Goal: Participate in discussion

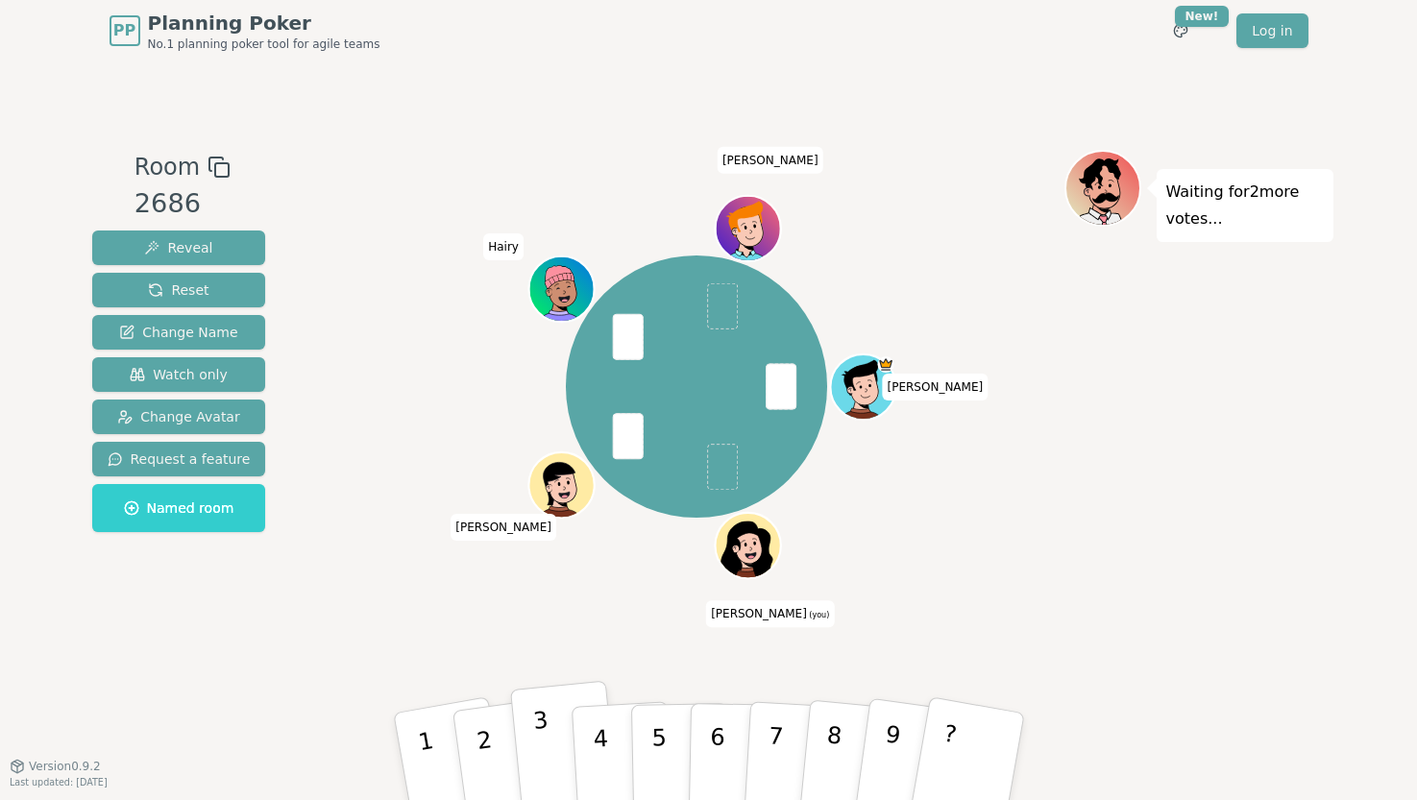
click at [557, 750] on button "3" at bounding box center [564, 757] width 110 height 153
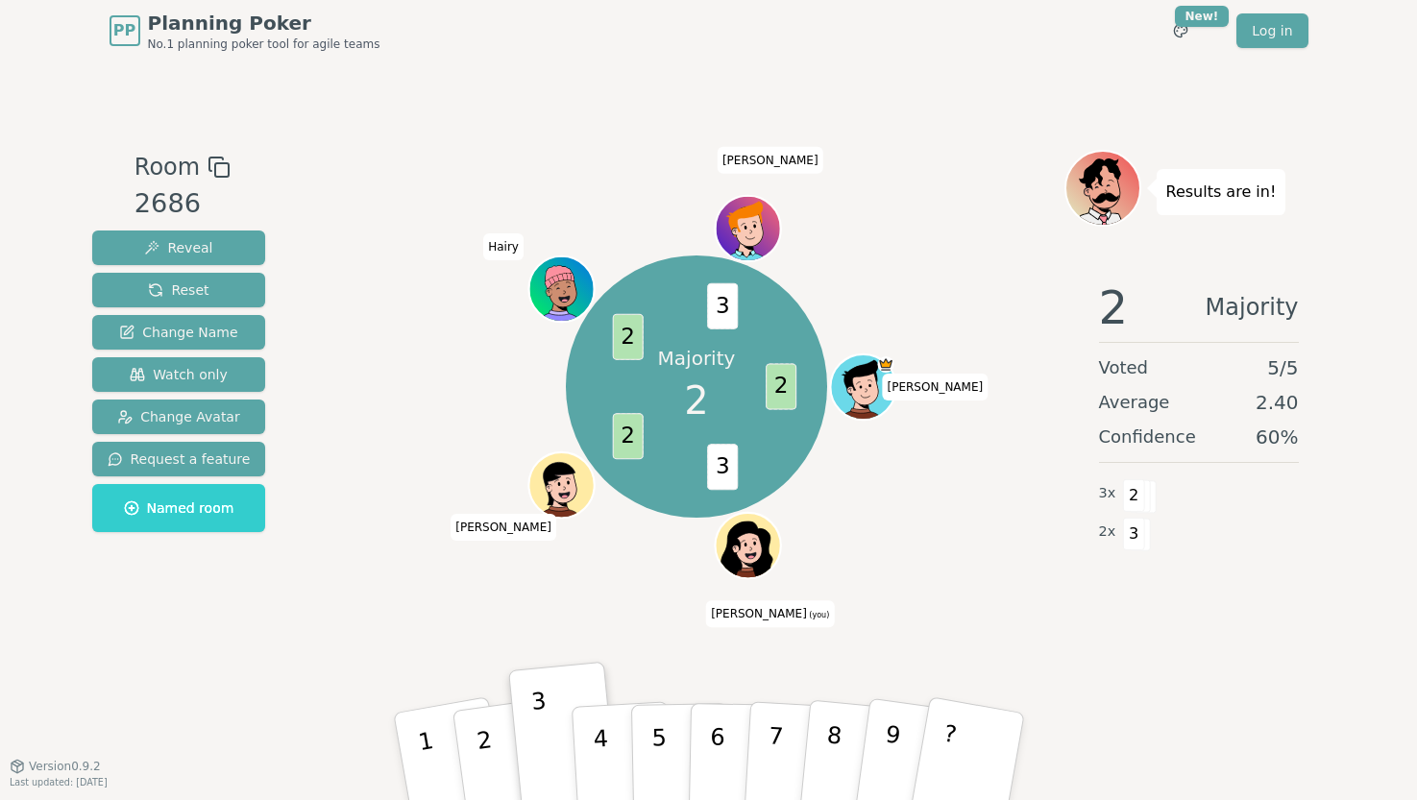
click at [108, 609] on div "Room 2686 Reveal Reset Change Name Watch only Change Avatar Request a feature N…" at bounding box center [179, 414] width 189 height 528
click at [1159, 715] on div "Room 2686 Reveal Reset Change Name Watch only Change Avatar Request a feature N…" at bounding box center [709, 413] width 1249 height 704
click at [339, 717] on div "Room 2686 Reveal Reset Change Name Watch only Change Avatar Request a feature N…" at bounding box center [709, 413] width 1249 height 704
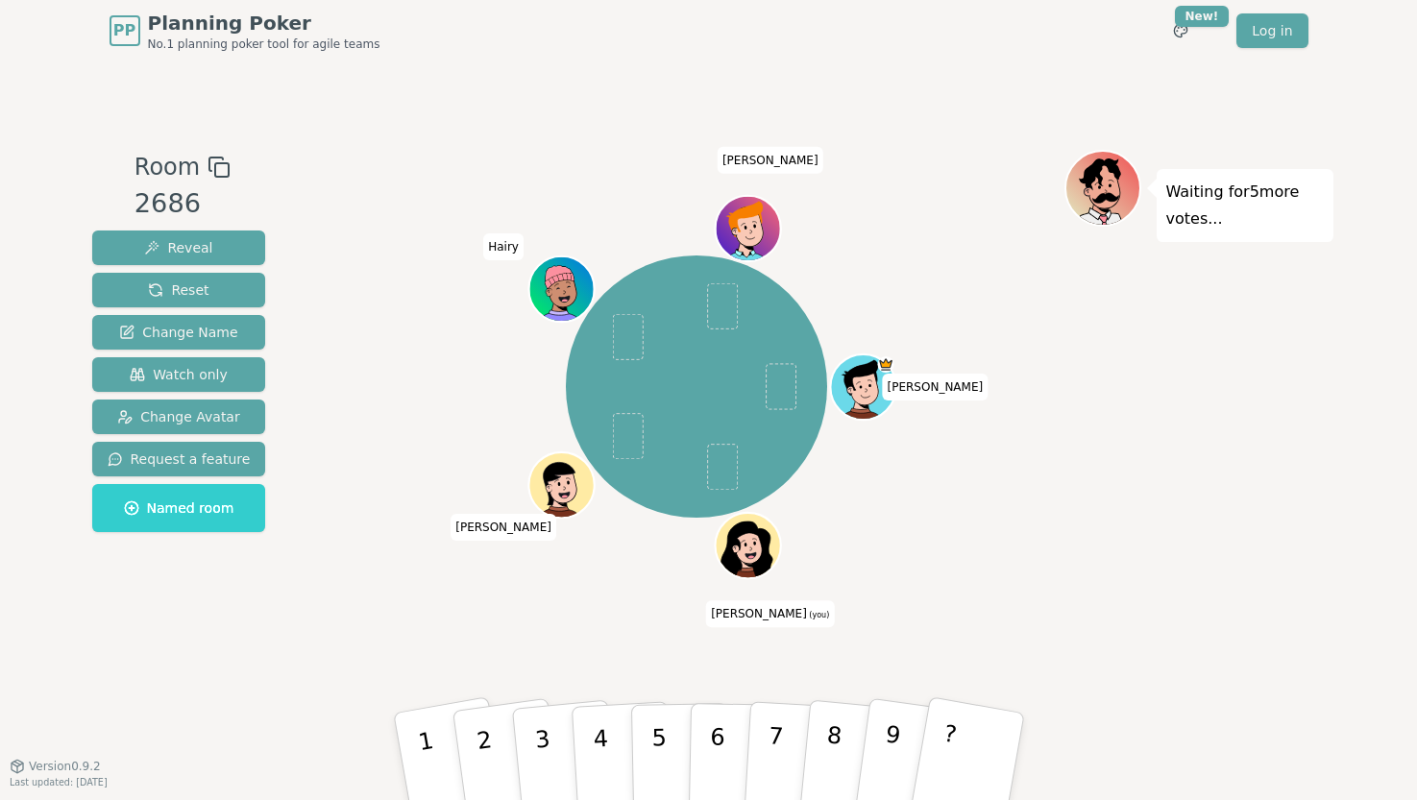
click at [475, 688] on div "Room 2686 Reveal Reset Change Name Watch only Change Avatar Request a feature N…" at bounding box center [709, 413] width 1249 height 704
click at [483, 752] on p "2" at bounding box center [486, 759] width 29 height 105
click at [363, 541] on div "[PERSON_NAME] (you) [PERSON_NAME] Hairy [PERSON_NAME]" at bounding box center [697, 386] width 735 height 405
click at [330, 611] on div "[PERSON_NAME] (you) [PERSON_NAME] Hairy [PERSON_NAME]" at bounding box center [697, 414] width 735 height 528
click at [268, 664] on div "Room 2686 Reveal Reset Change Name Watch only Change Avatar Request a feature N…" at bounding box center [709, 414] width 1249 height 528
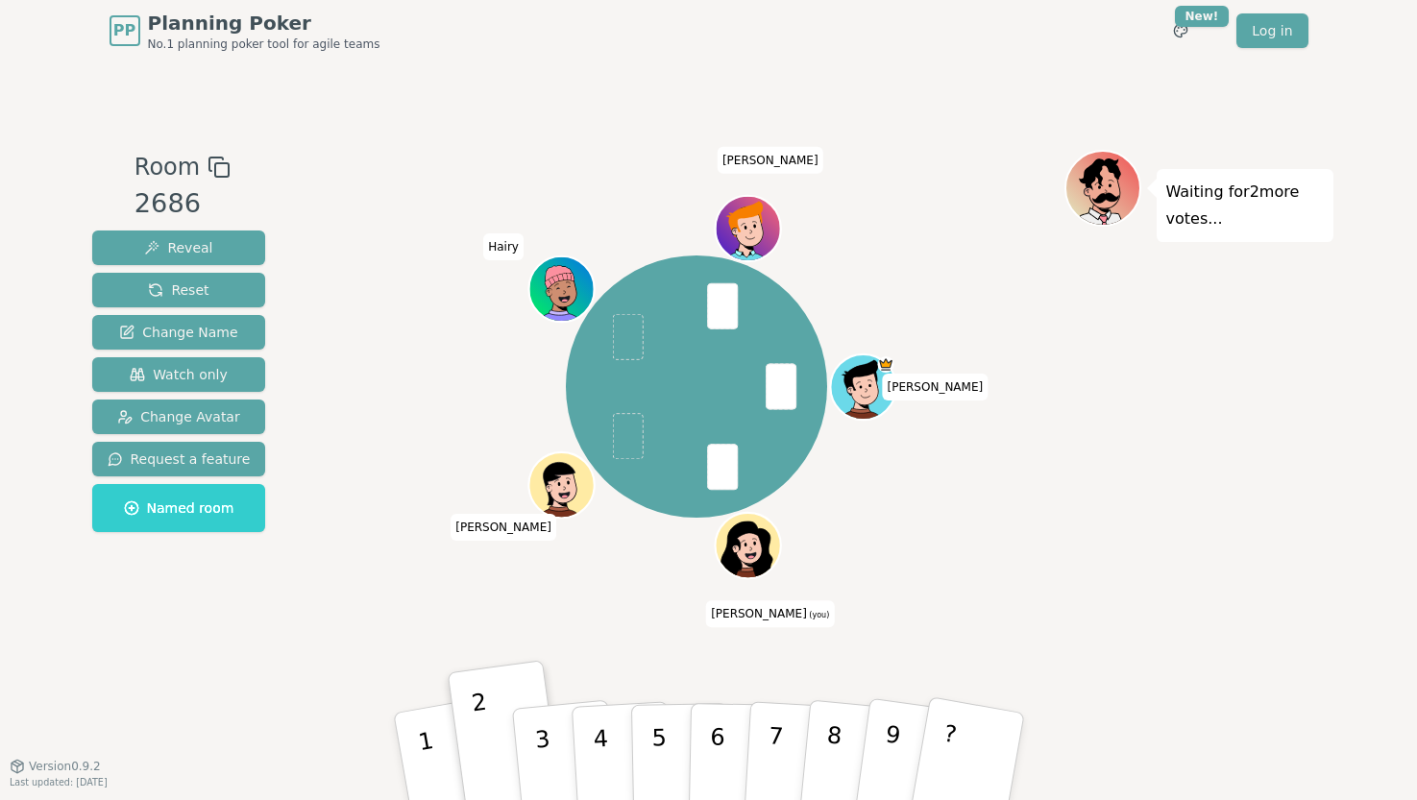
click at [268, 665] on div "Room 2686 Reveal Reset Change Name Watch only Change Avatar Request a feature N…" at bounding box center [709, 414] width 1249 height 528
click at [269, 666] on div "Room 2686 Reveal Reset Change Name Watch only Change Avatar Request a feature N…" at bounding box center [709, 414] width 1249 height 528
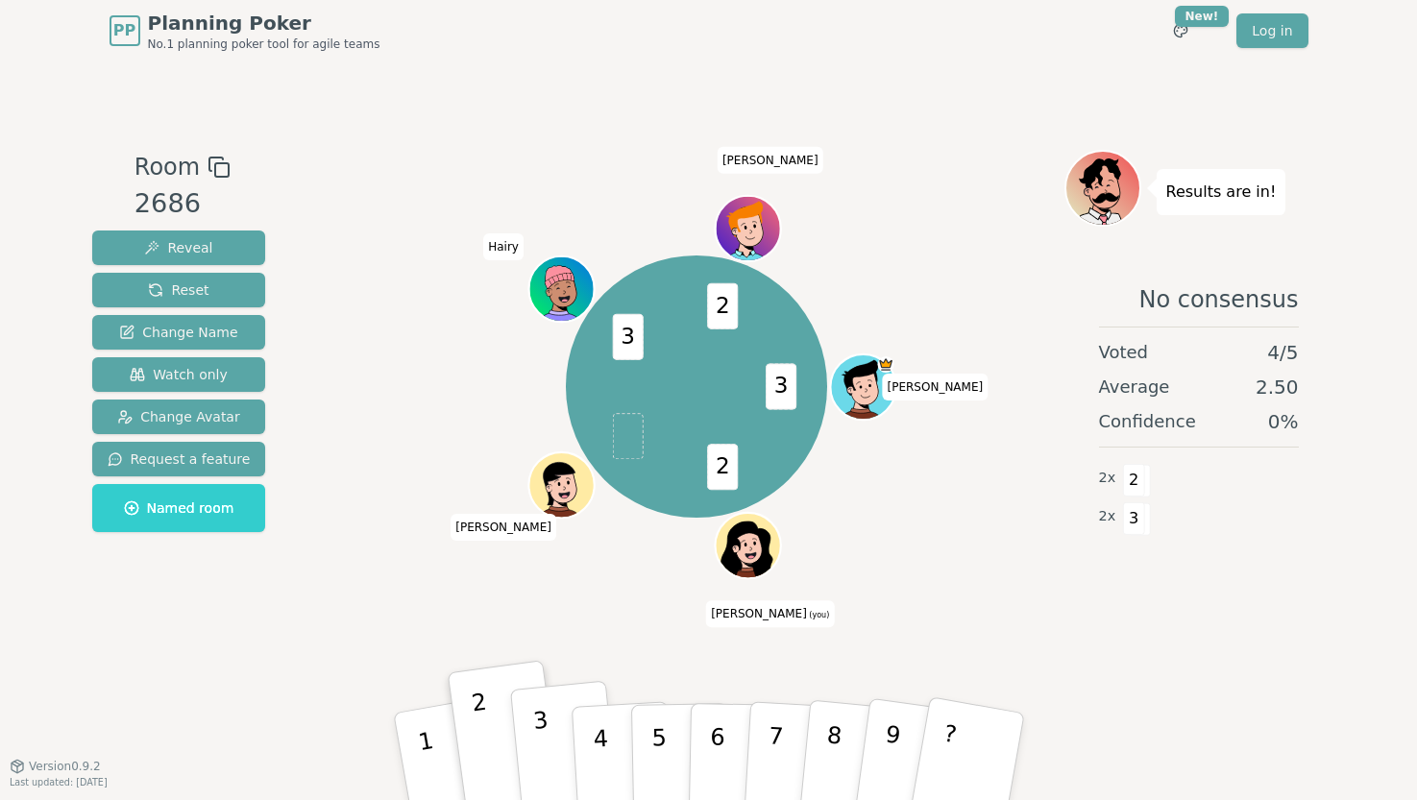
click at [546, 758] on p "3" at bounding box center [543, 759] width 25 height 105
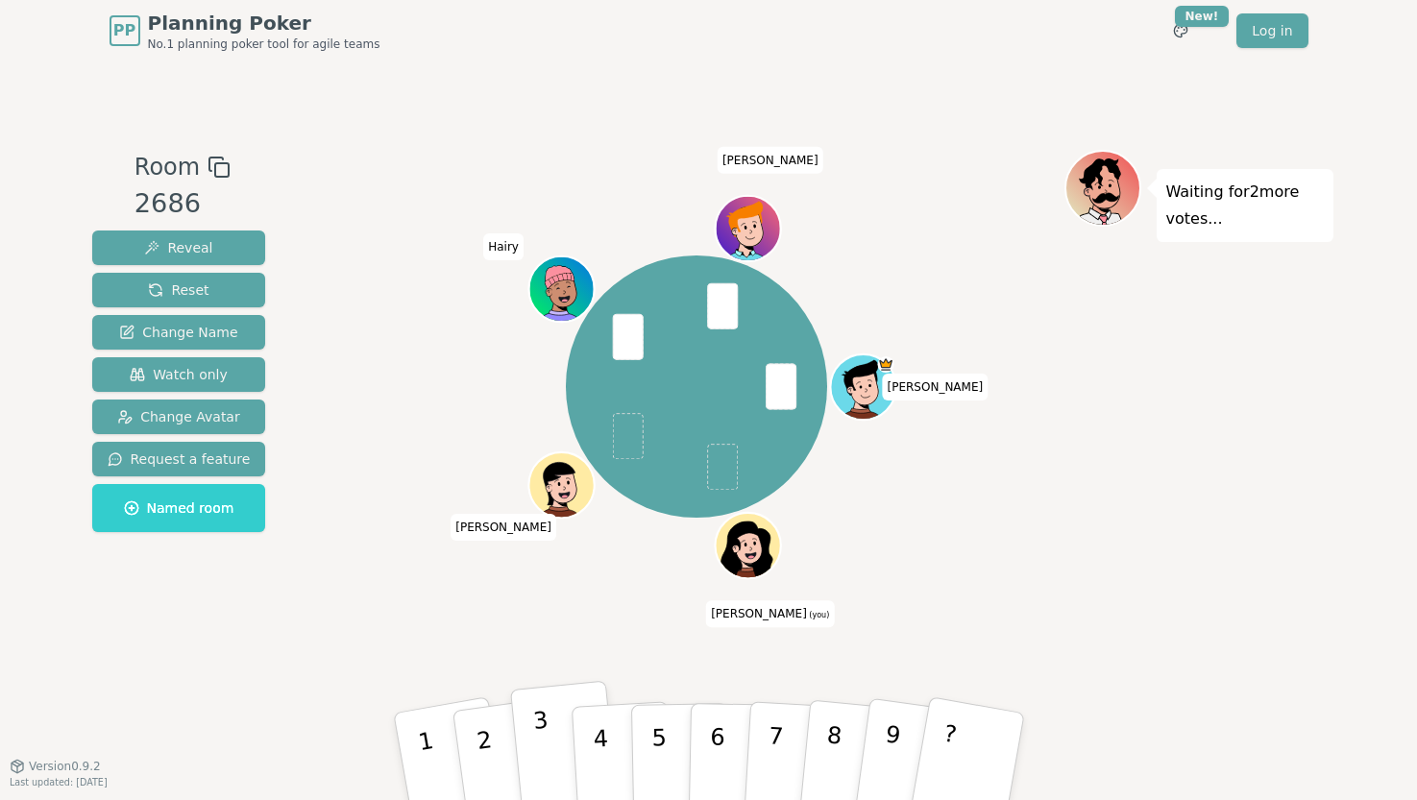
click at [560, 750] on button "3" at bounding box center [564, 757] width 110 height 153
